Goal: Task Accomplishment & Management: Manage account settings

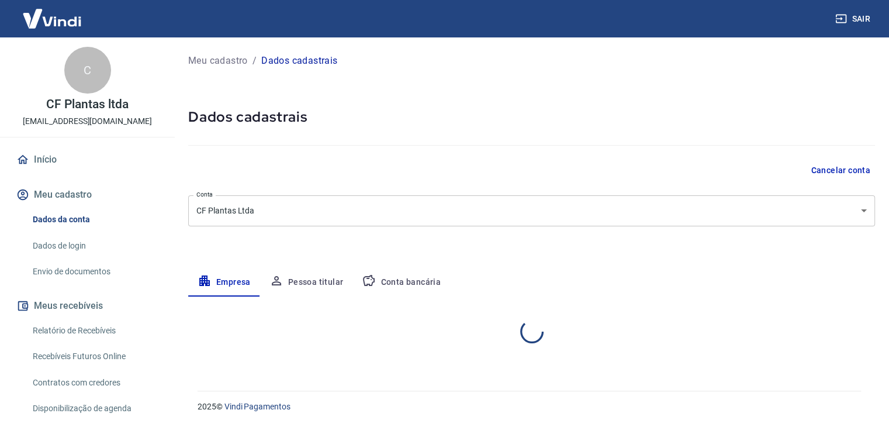
select select "SP"
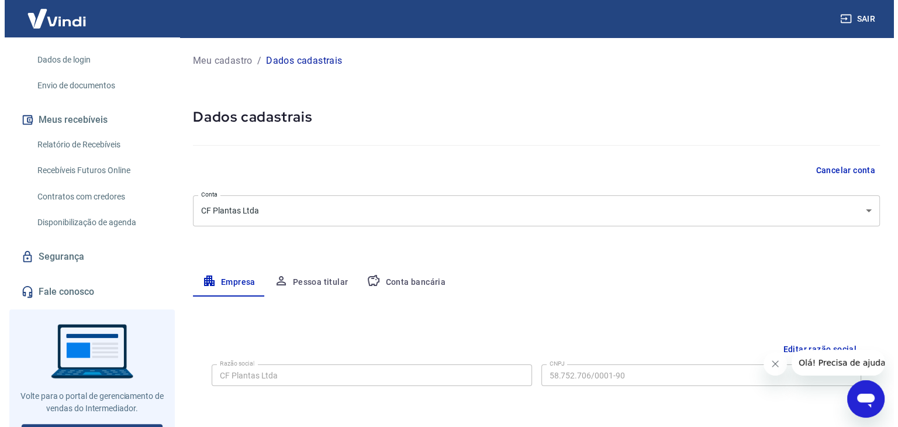
scroll to position [188, 0]
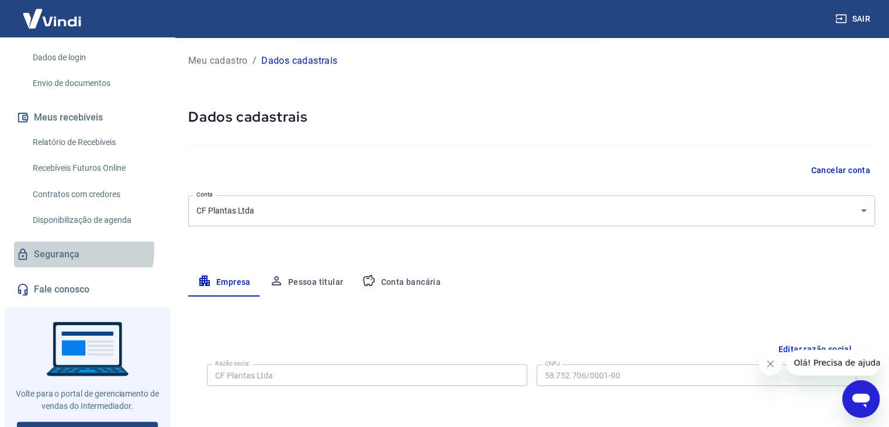
click at [54, 248] on link "Segurança" at bounding box center [87, 254] width 147 height 26
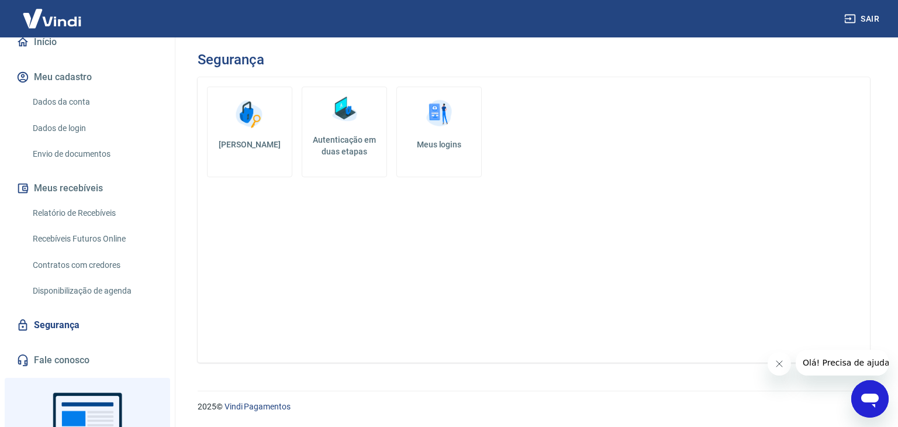
scroll to position [205, 0]
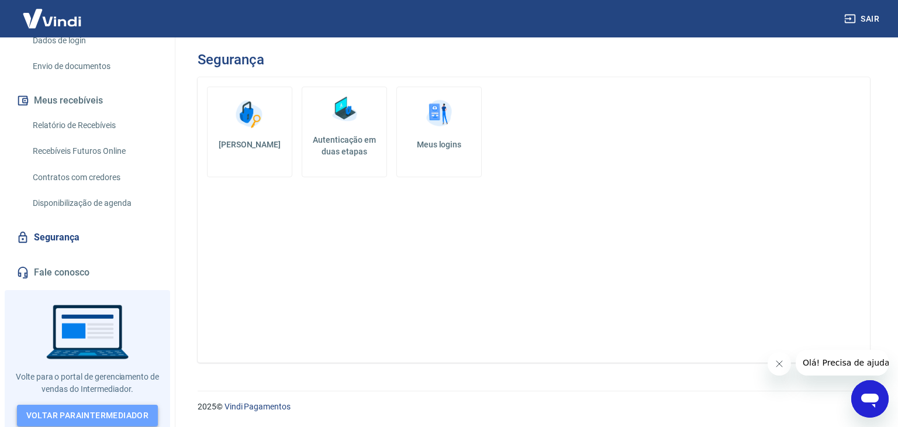
click at [102, 409] on link "Voltar para Intermediador" at bounding box center [87, 415] width 141 height 22
